Goal: Task Accomplishment & Management: Use online tool/utility

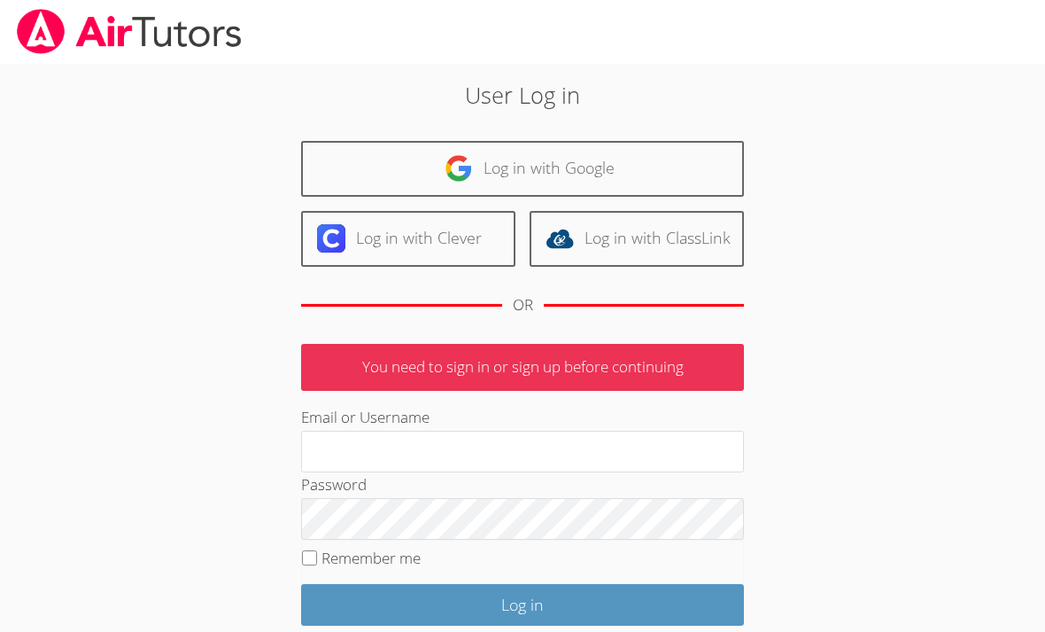
scroll to position [130, 0]
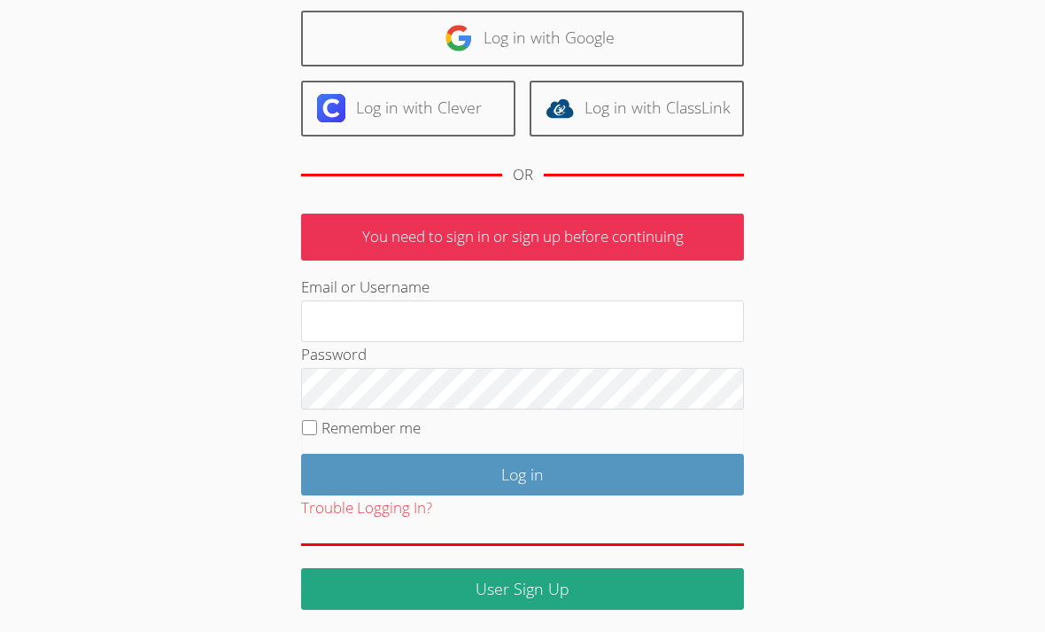
click at [408, 30] on link "Log in with Google" at bounding box center [522, 39] width 443 height 56
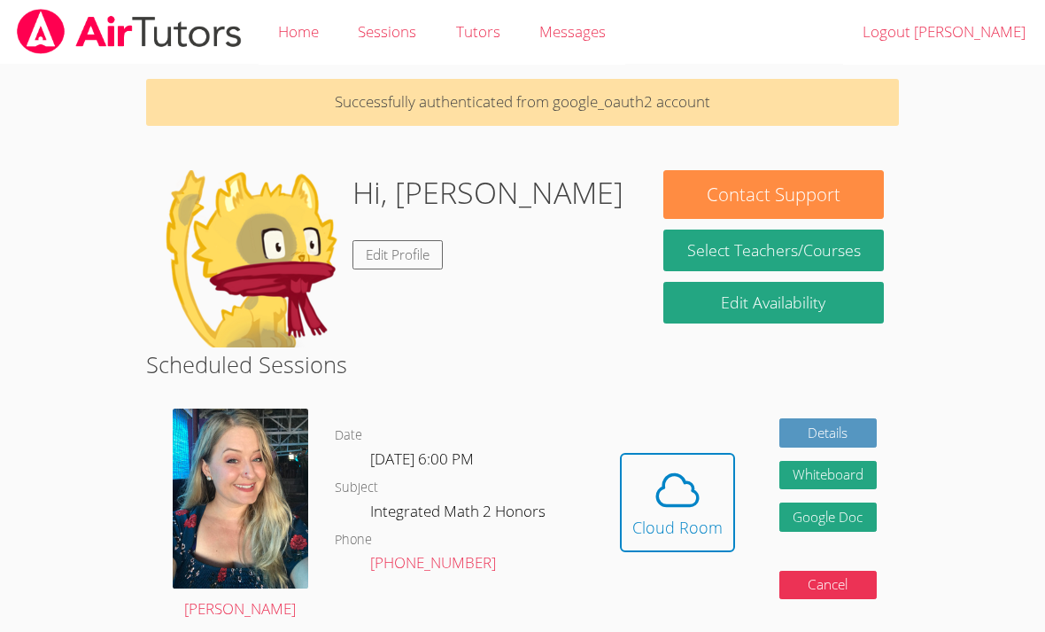
click at [674, 490] on icon at bounding box center [678, 490] width 50 height 50
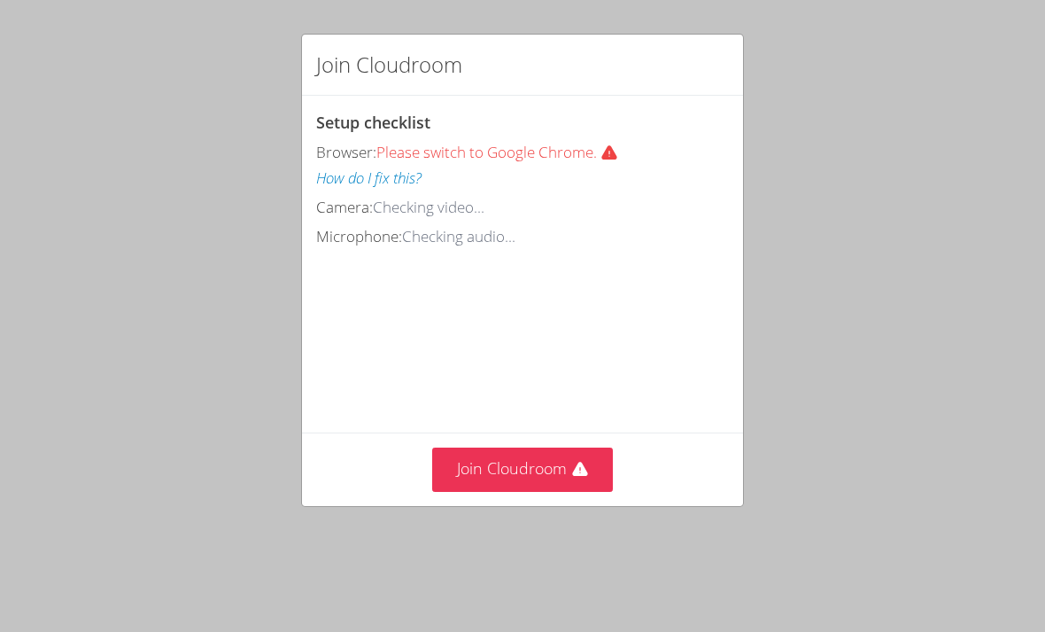
click at [481, 460] on button "Join Cloudroom" at bounding box center [523, 468] width 182 height 43
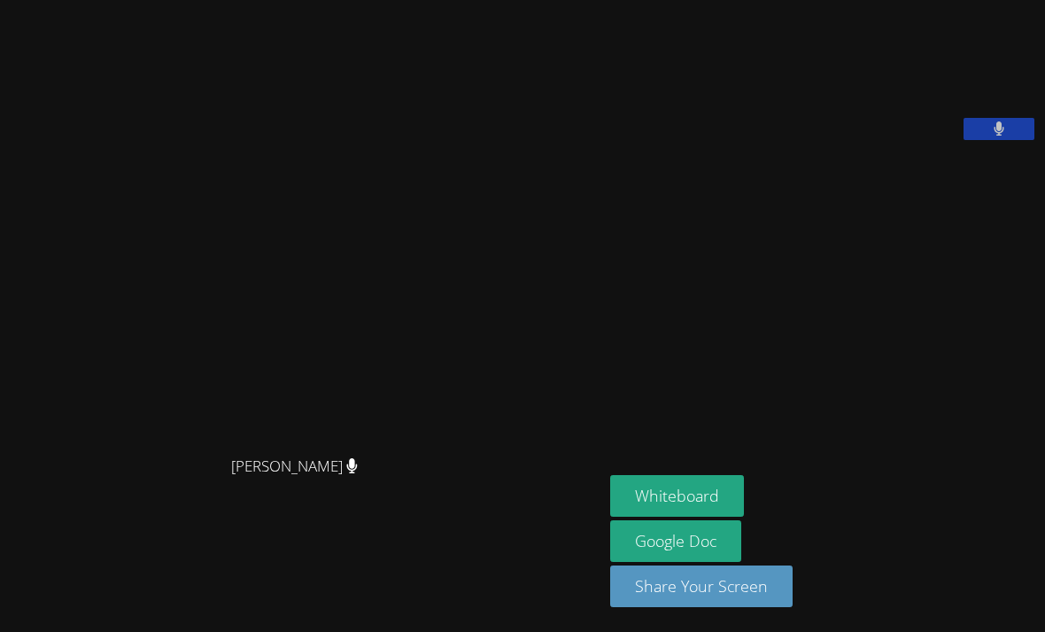
click at [610, 516] on button "Whiteboard" at bounding box center [677, 496] width 134 height 42
